Goal: Information Seeking & Learning: Learn about a topic

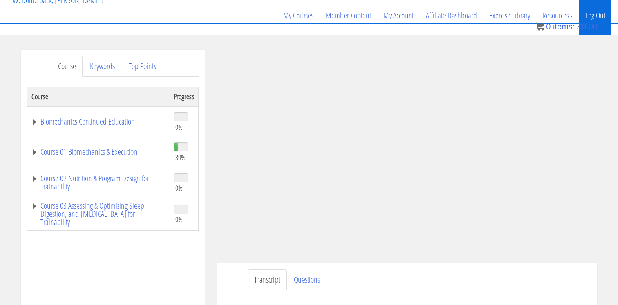
click at [600, 11] on link "Log Out" at bounding box center [595, 15] width 32 height 39
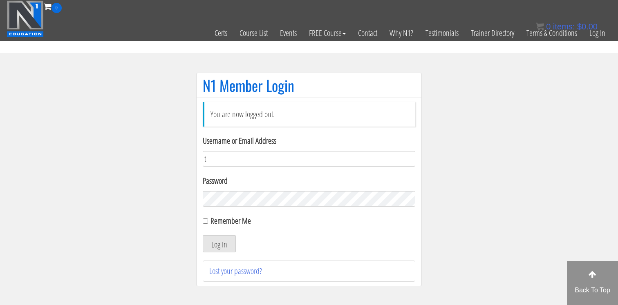
type input "[EMAIL_ADDRESS][DOMAIN_NAME]"
click at [220, 246] on button "Log In" at bounding box center [219, 243] width 33 height 17
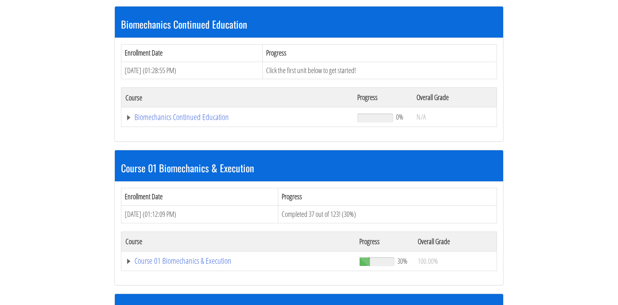
scroll to position [194, 0]
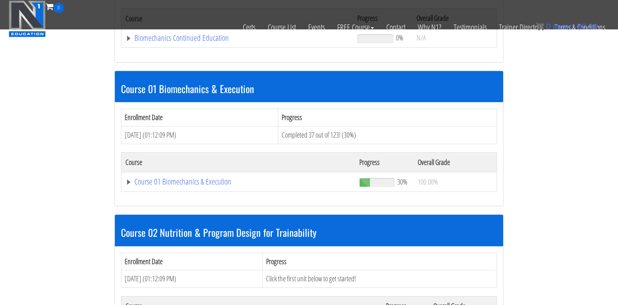
click at [174, 187] on td "Course 01 Biomechanics & Execution" at bounding box center [238, 182] width 234 height 20
click at [176, 181] on link "Course 01 Biomechanics & Execution" at bounding box center [238, 182] width 226 height 8
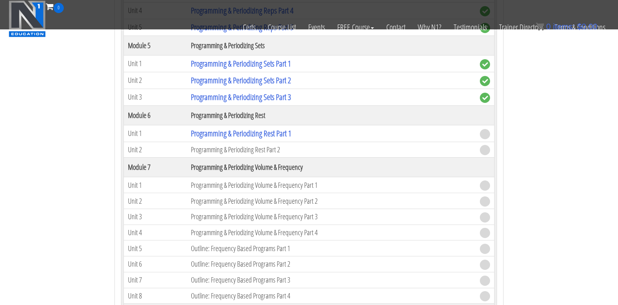
scroll to position [1019, 0]
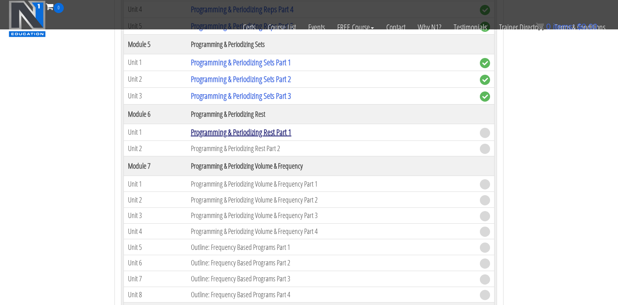
click at [234, 130] on link "Programming & Periodizing Rest Part 1" at bounding box center [241, 132] width 101 height 11
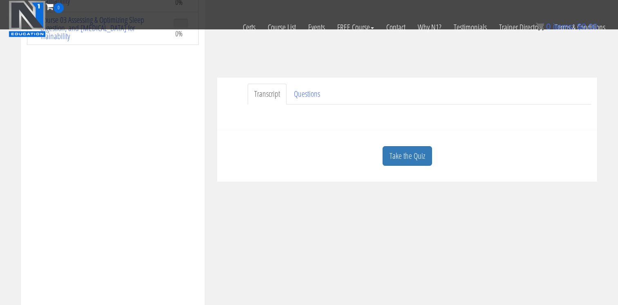
scroll to position [202, 0]
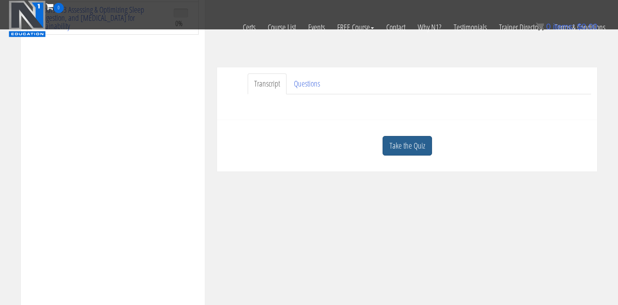
click at [398, 150] on link "Take the Quiz" at bounding box center [406, 146] width 49 height 20
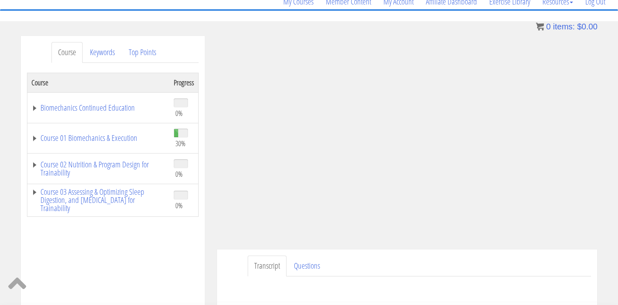
scroll to position [73, 0]
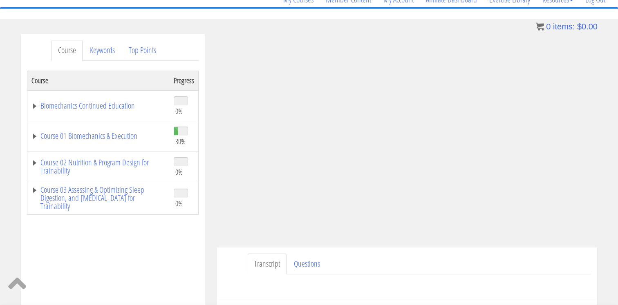
click at [405, 262] on ul "Transcript Questions" at bounding box center [419, 264] width 343 height 21
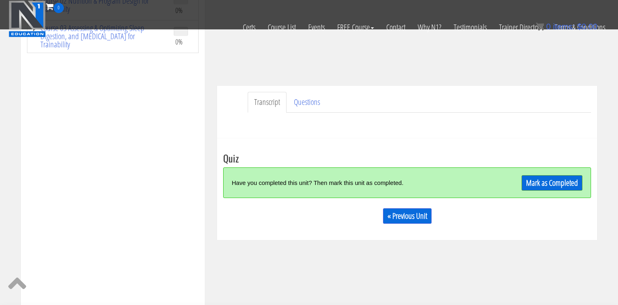
scroll to position [184, 0]
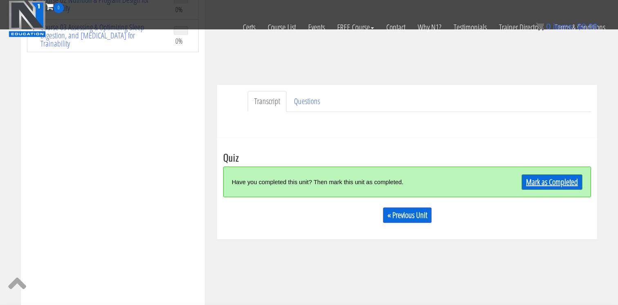
click at [557, 179] on link "Mark as Completed" at bounding box center [551, 182] width 61 height 16
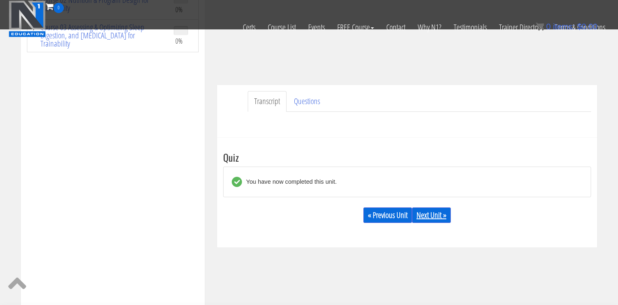
click at [432, 218] on link "Next Unit »" at bounding box center [431, 216] width 39 height 16
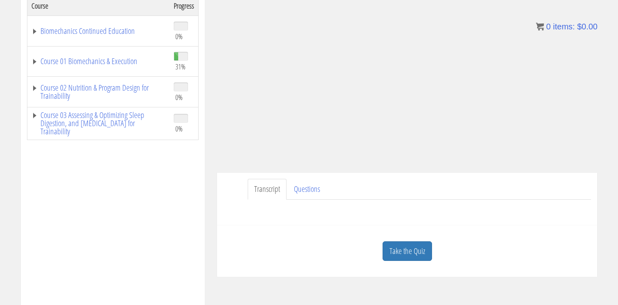
scroll to position [154, 0]
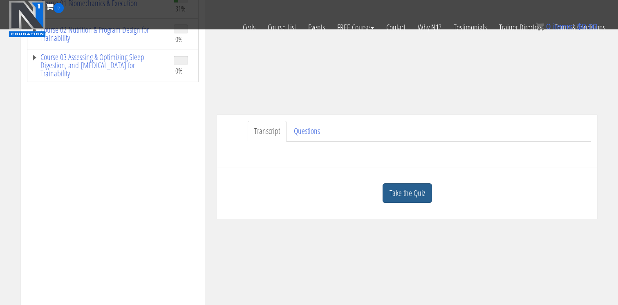
click at [398, 203] on link "Take the Quiz" at bounding box center [406, 193] width 49 height 20
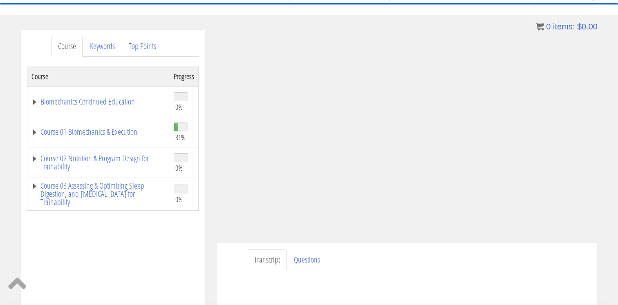
scroll to position [78, 0]
click at [426, 258] on ul "Transcript Questions" at bounding box center [419, 259] width 343 height 21
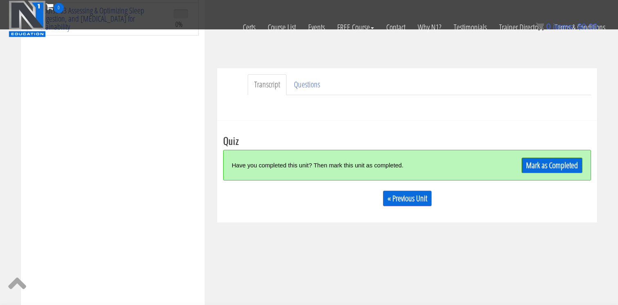
scroll to position [205, 0]
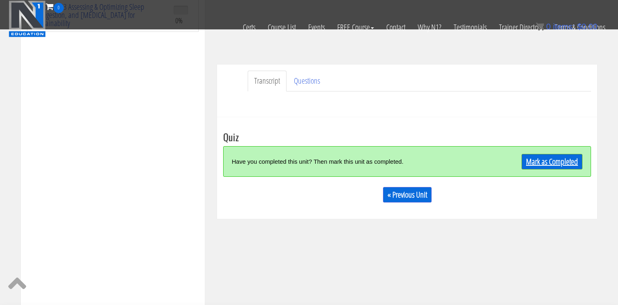
click at [559, 161] on link "Mark as Completed" at bounding box center [551, 162] width 61 height 16
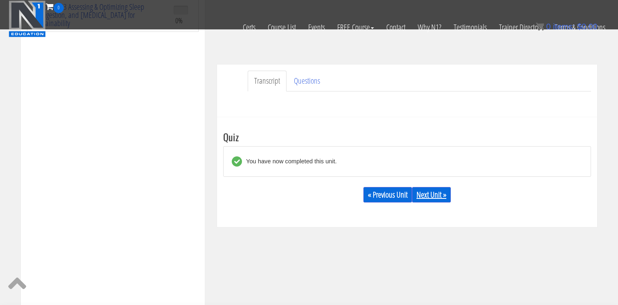
click at [437, 194] on link "Next Unit »" at bounding box center [431, 195] width 39 height 16
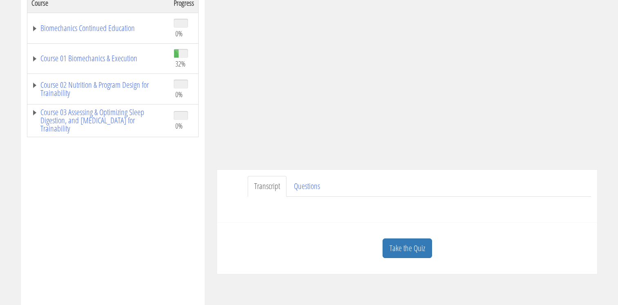
scroll to position [161, 0]
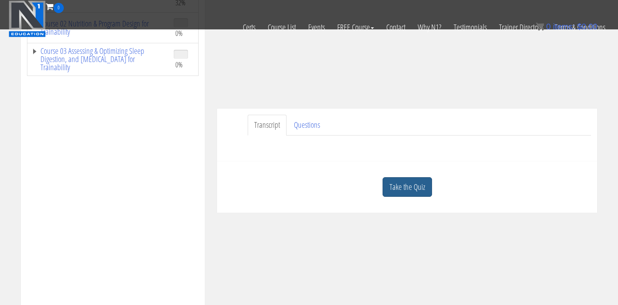
click at [423, 185] on link "Take the Quiz" at bounding box center [406, 187] width 49 height 20
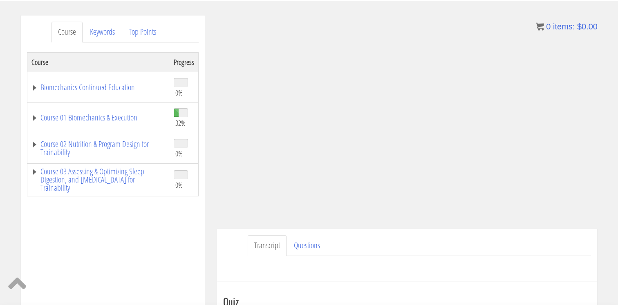
scroll to position [95, 0]
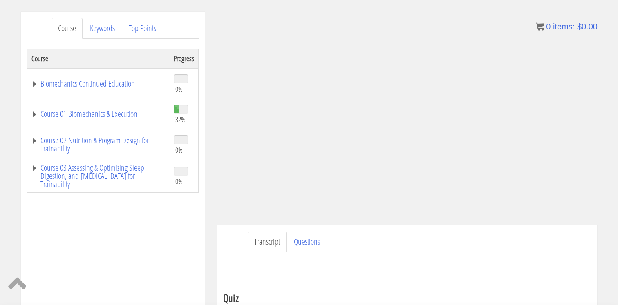
click at [513, 243] on ul "Transcript Questions" at bounding box center [419, 242] width 343 height 21
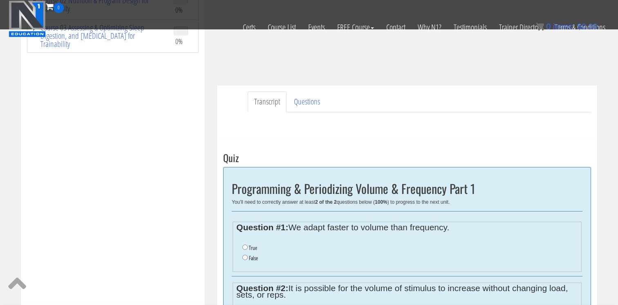
scroll to position [187, 0]
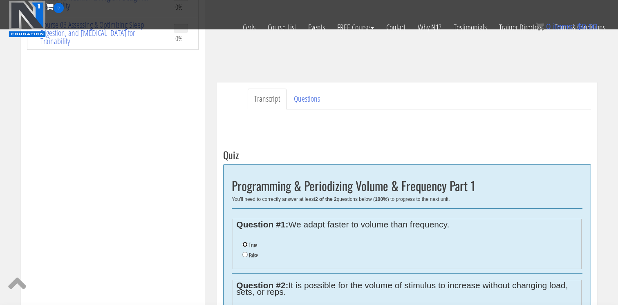
click at [247, 247] on input "True" at bounding box center [244, 244] width 5 height 5
radio input "true"
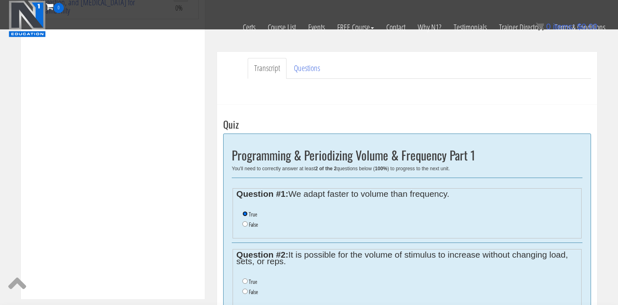
scroll to position [233, 0]
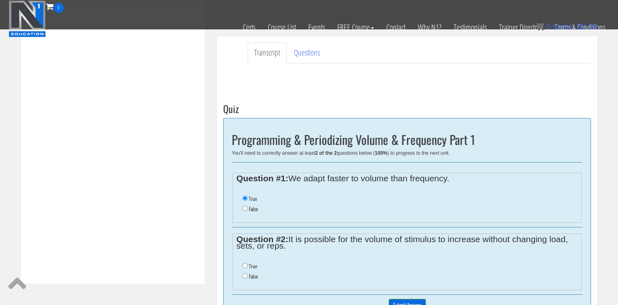
click at [245, 269] on li "True" at bounding box center [409, 267] width 335 height 10
click at [242, 265] on ul "True False" at bounding box center [406, 271] width 341 height 29
click at [245, 265] on input "True" at bounding box center [244, 265] width 5 height 5
radio input "true"
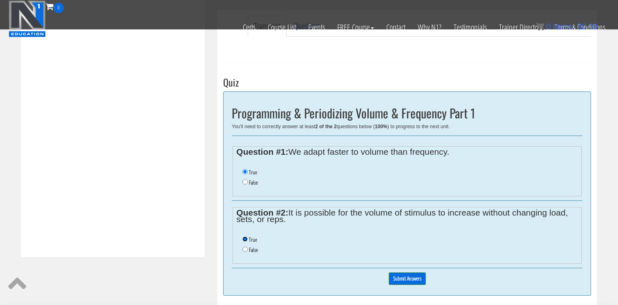
scroll to position [261, 0]
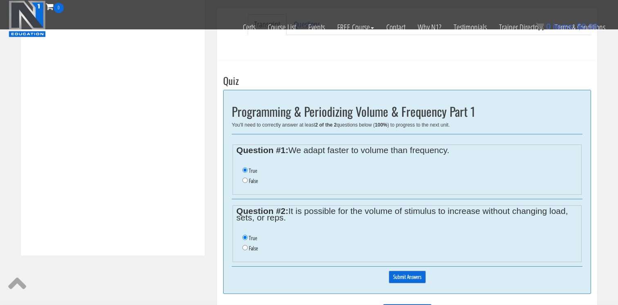
click at [410, 277] on input "Submit Answers" at bounding box center [407, 277] width 37 height 13
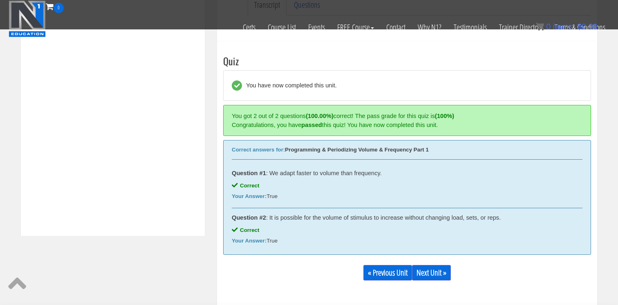
scroll to position [316, 0]
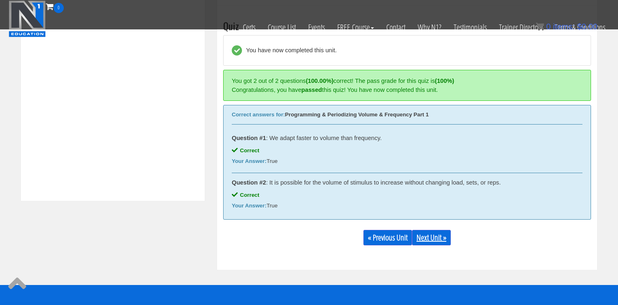
click at [434, 236] on link "Next Unit »" at bounding box center [431, 238] width 39 height 16
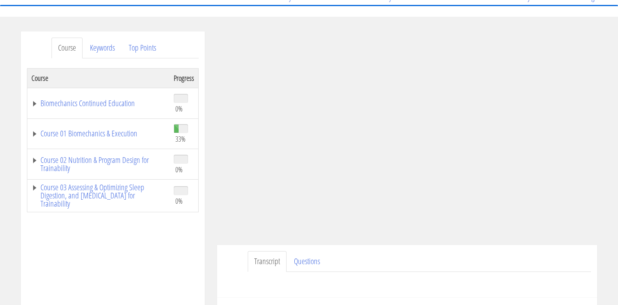
scroll to position [75, 0]
click at [447, 259] on ul "Transcript Questions" at bounding box center [419, 262] width 343 height 21
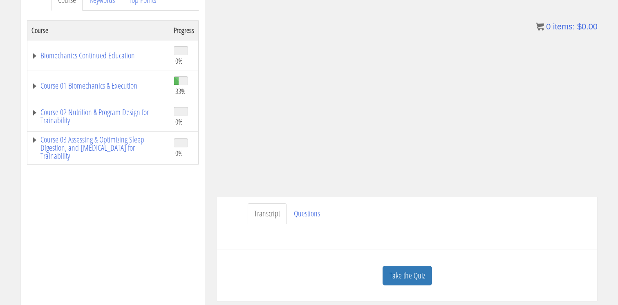
scroll to position [131, 0]
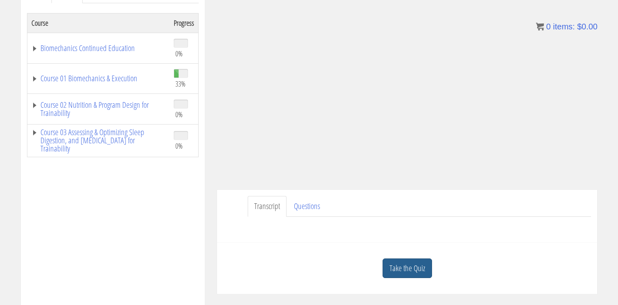
click at [402, 271] on link "Take the Quiz" at bounding box center [406, 269] width 49 height 20
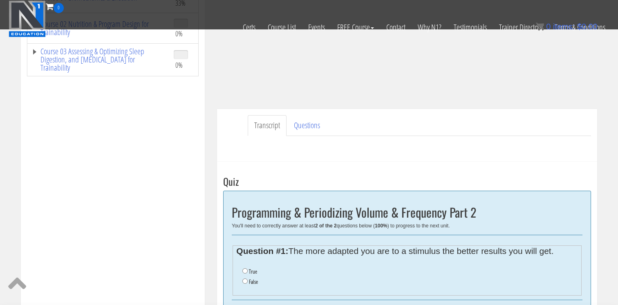
scroll to position [161, 0]
click at [250, 282] on label "False" at bounding box center [253, 281] width 9 height 7
click at [248, 282] on input "False" at bounding box center [244, 280] width 5 height 5
radio input "true"
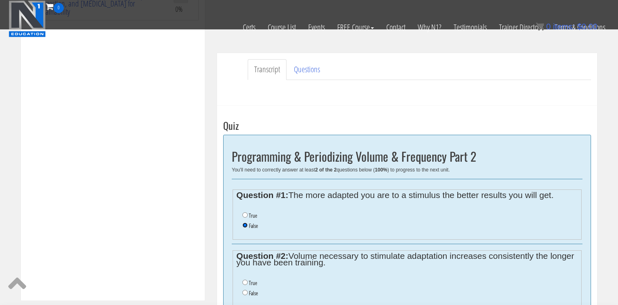
scroll to position [219, 0]
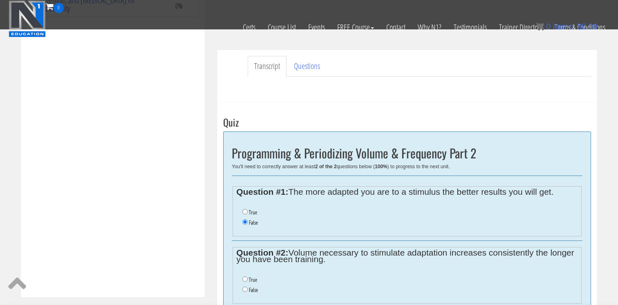
click at [250, 282] on label "True" at bounding box center [253, 280] width 8 height 7
click at [248, 282] on input "True" at bounding box center [244, 279] width 5 height 5
radio input "true"
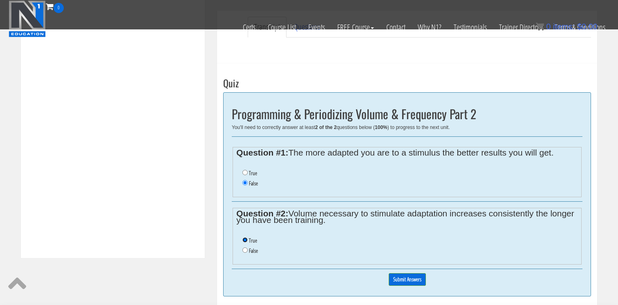
scroll to position [267, 0]
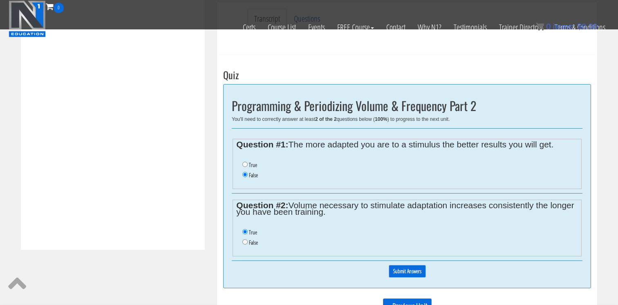
click at [413, 269] on input "Submit Answers" at bounding box center [407, 271] width 37 height 13
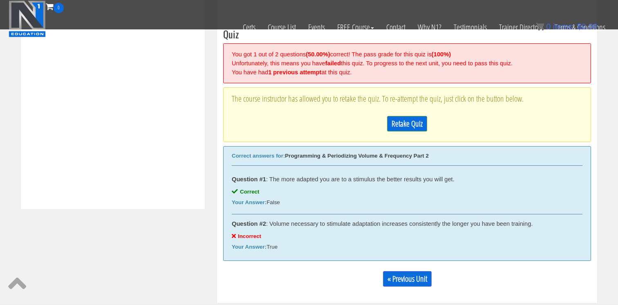
scroll to position [310, 0]
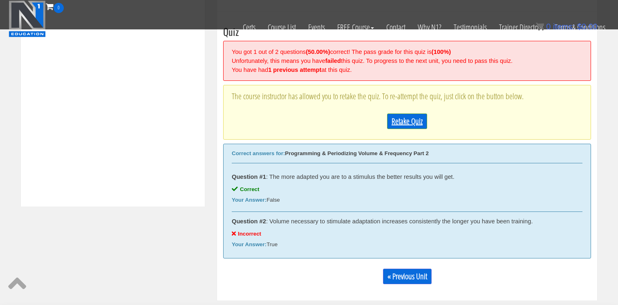
click at [406, 126] on link "Retake Quiz" at bounding box center [407, 122] width 40 height 16
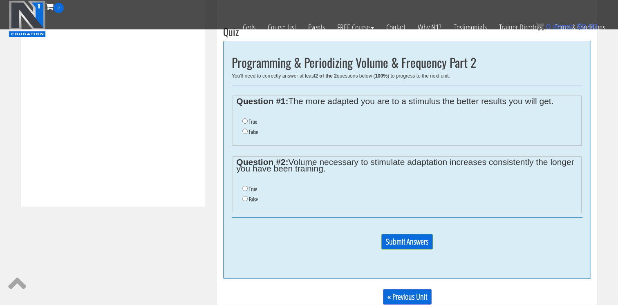
click at [256, 130] on label "False" at bounding box center [253, 132] width 9 height 7
click at [248, 130] on input "False" at bounding box center [244, 131] width 5 height 5
radio input "true"
click at [249, 201] on label "False" at bounding box center [253, 199] width 9 height 7
click at [248, 201] on input "False" at bounding box center [244, 198] width 5 height 5
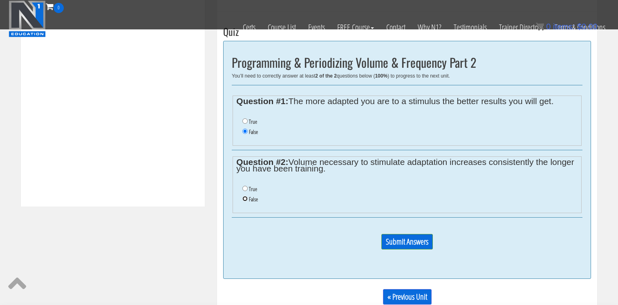
radio input "true"
click at [409, 243] on input "Submit Answers" at bounding box center [406, 242] width 51 height 16
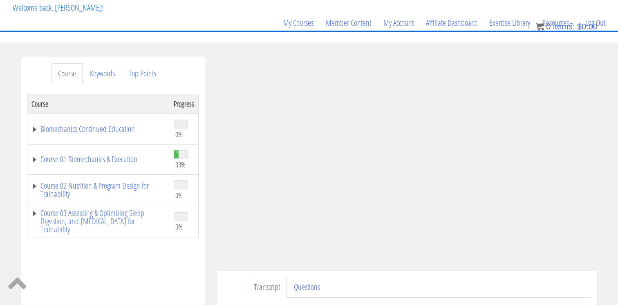
scroll to position [51, 0]
click at [134, 76] on link "Top Points" at bounding box center [142, 73] width 40 height 21
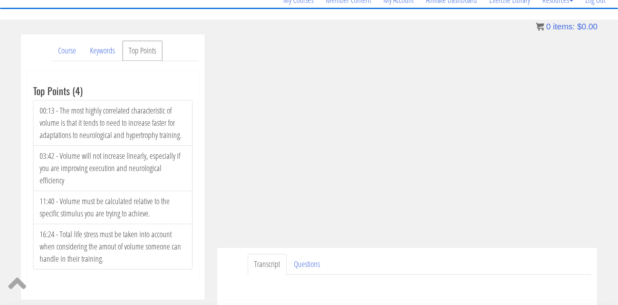
scroll to position [69, 0]
